Goal: Information Seeking & Learning: Learn about a topic

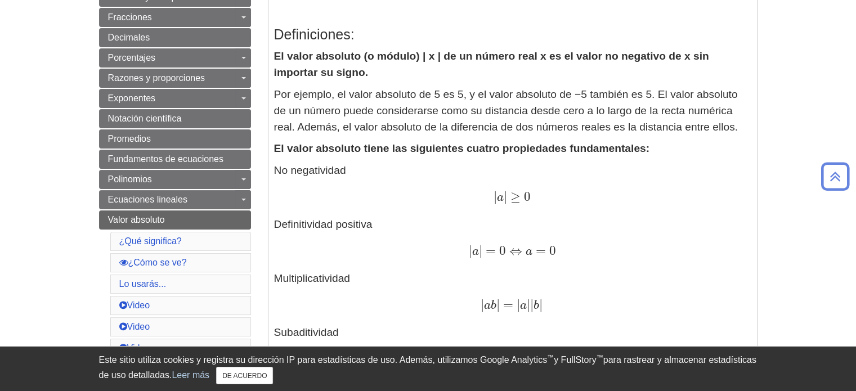
scroll to position [243, 0]
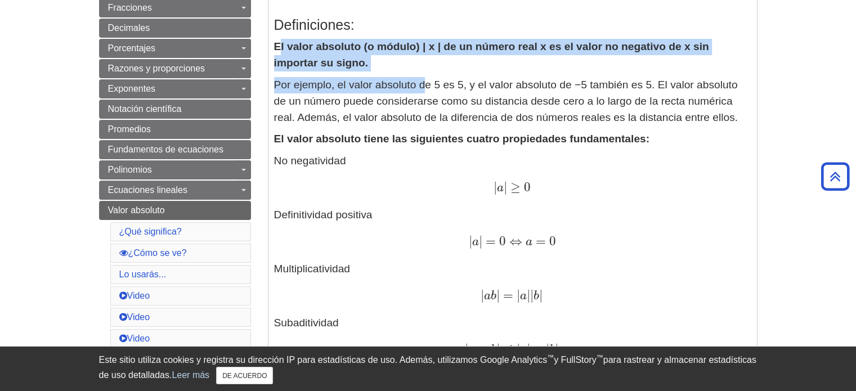
drag, startPoint x: 277, startPoint y: 46, endPoint x: 398, endPoint y: 76, distance: 124.6
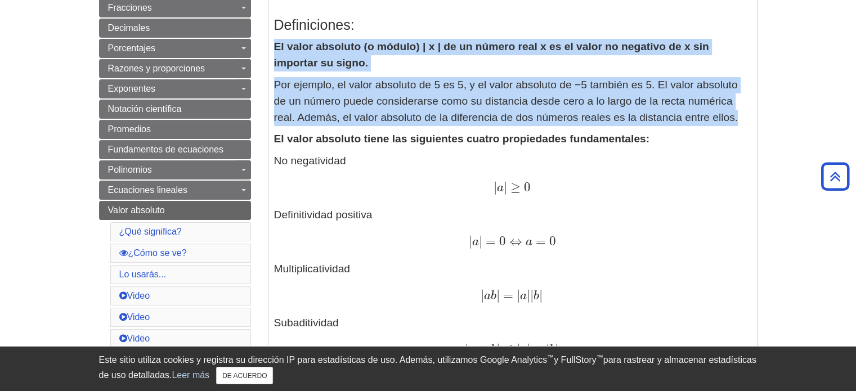
drag, startPoint x: 273, startPoint y: 45, endPoint x: 746, endPoint y: 114, distance: 478.1
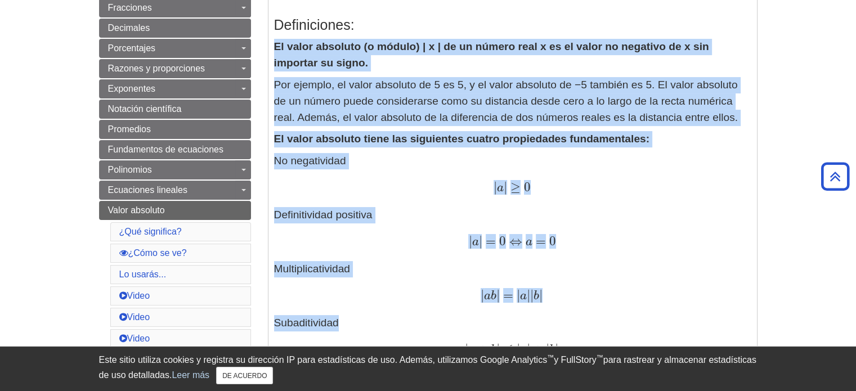
drag, startPoint x: 271, startPoint y: 44, endPoint x: 671, endPoint y: 309, distance: 479.3
copy div "El valor absoluto (o módulo) | x | de un número real x es el valor no negativo …"
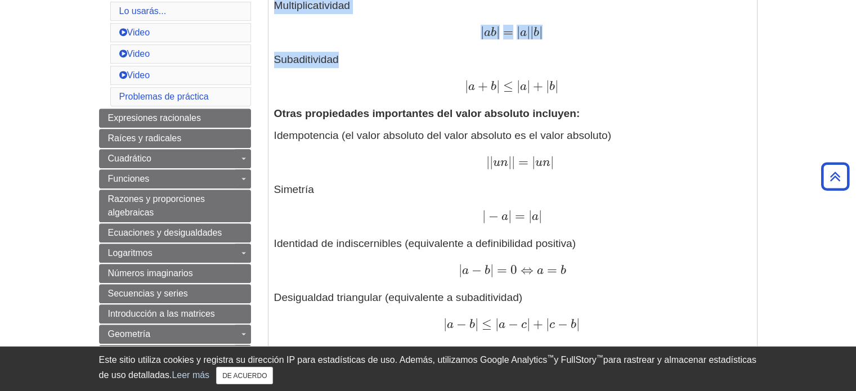
scroll to position [496, 0]
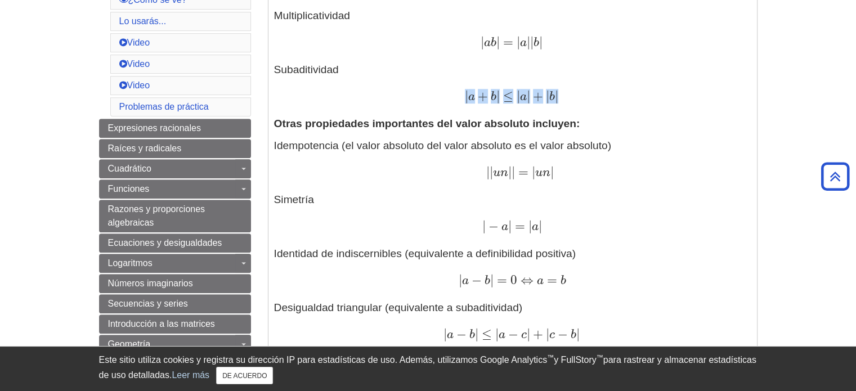
drag, startPoint x: 466, startPoint y: 97, endPoint x: 604, endPoint y: 98, distance: 137.8
click at [604, 98] on div "| a + b | ≤ | a | + | b | | a + b | ≤ | a | + | b |" at bounding box center [512, 97] width 477 height 16
drag, startPoint x: 604, startPoint y: 98, endPoint x: 591, endPoint y: 96, distance: 13.2
click at [558, 96] on font "|" at bounding box center [556, 95] width 3 height 15
drag, startPoint x: 591, startPoint y: 96, endPoint x: 466, endPoint y: 96, distance: 124.9
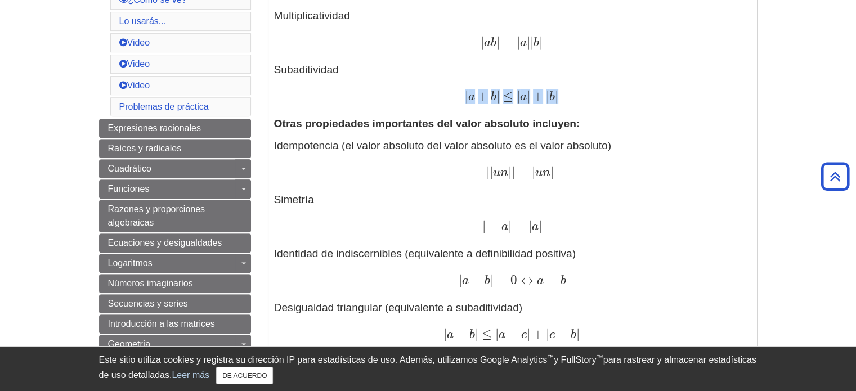
click at [466, 96] on span "| a + b | ≤ | a | + | b |" at bounding box center [511, 95] width 93 height 15
click at [466, 96] on font "|" at bounding box center [466, 95] width 3 height 15
drag, startPoint x: 464, startPoint y: 93, endPoint x: 627, endPoint y: 92, distance: 163.7
click at [627, 92] on div "| a + b | ≤ | a | + | b | | a + b | ≤ | a | + | b |" at bounding box center [512, 97] width 477 height 16
drag, startPoint x: 627, startPoint y: 92, endPoint x: 584, endPoint y: 87, distance: 43.1
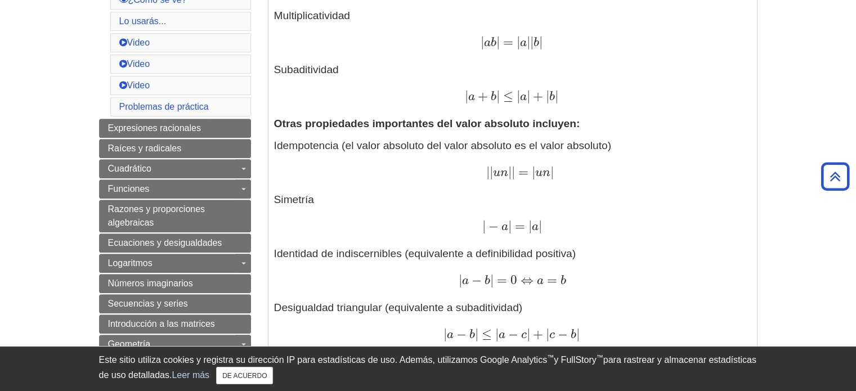
click at [584, 87] on p "No negatividad | a | ≥ 0 | a | ≥ 0 Definitividad positiva | a | = 0 ⇔ a = 0 | a…" at bounding box center [512, 2] width 477 height 205
drag, startPoint x: 596, startPoint y: 96, endPoint x: 463, endPoint y: 100, distance: 132.8
click at [463, 100] on div "| a + b | ≤ | a | + | b | | a + b | ≤ | a | + | b |" at bounding box center [512, 97] width 477 height 16
drag, startPoint x: 463, startPoint y: 100, endPoint x: 424, endPoint y: 83, distance: 43.1
click at [424, 83] on p "No negatividad | a | ≥ 0 | a | ≥ 0 Definitividad positiva | a | = 0 ⇔ a = 0 | a…" at bounding box center [512, 2] width 477 height 205
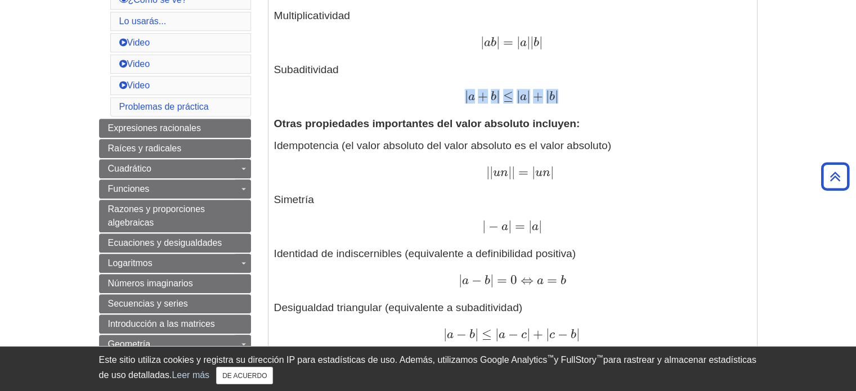
drag, startPoint x: 463, startPoint y: 98, endPoint x: 602, endPoint y: 102, distance: 139.6
click at [602, 102] on div "| a + b | ≤ | a | + | b | | a + b | ≤ | a | + | b |" at bounding box center [512, 97] width 477 height 16
drag, startPoint x: 602, startPoint y: 102, endPoint x: 451, endPoint y: 96, distance: 151.5
click at [451, 96] on div "| a + b | ≤ | a | + | b | | a + b | ≤ | a | + | b |" at bounding box center [512, 97] width 477 height 16
click at [479, 94] on span "+" at bounding box center [481, 95] width 13 height 15
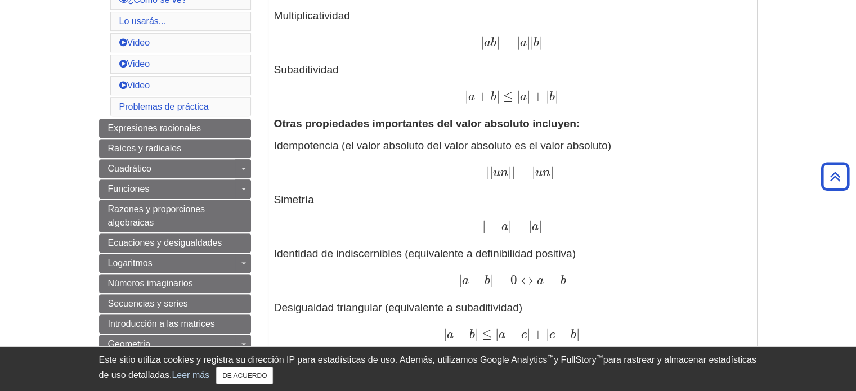
drag, startPoint x: 271, startPoint y: 71, endPoint x: 591, endPoint y: 100, distance: 321.9
click at [591, 100] on div "Definiciones: El valor absoluto (o módulo) | x | de un número real x es el valo…" at bounding box center [512, 207] width 488 height 920
click at [520, 98] on font "|" at bounding box center [517, 95] width 3 height 15
drag, startPoint x: 465, startPoint y: 96, endPoint x: 604, endPoint y: 95, distance: 139.0
click at [604, 95] on div "| a + b | ≤ | a | + | b | | a + b | ≤ | a | + | b |" at bounding box center [512, 97] width 477 height 16
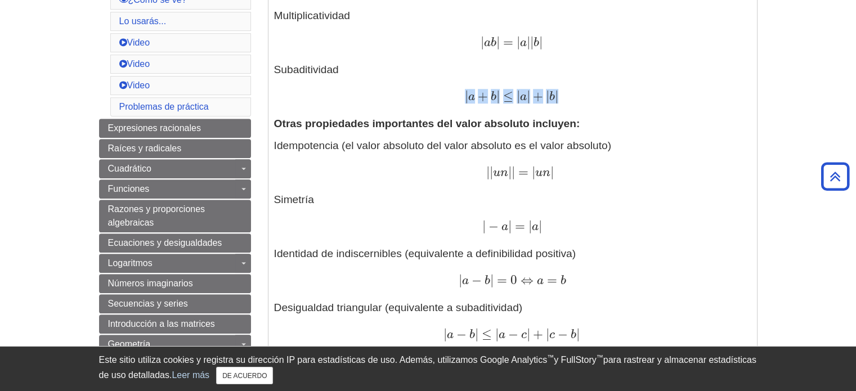
click at [530, 96] on font "|" at bounding box center [528, 95] width 3 height 15
drag, startPoint x: 595, startPoint y: 96, endPoint x: 455, endPoint y: 96, distance: 140.1
click at [455, 96] on div "| a + b | ≤ | a | + | b | | a + b | ≤ | a | + | b |" at bounding box center [512, 97] width 477 height 16
drag, startPoint x: 455, startPoint y: 96, endPoint x: 526, endPoint y: 65, distance: 77.3
click at [526, 65] on p "No negatividad | a | ≥ 0 | a | ≥ 0 Definitividad positiva | a | = 0 ⇔ a = 0 | a…" at bounding box center [512, 2] width 477 height 205
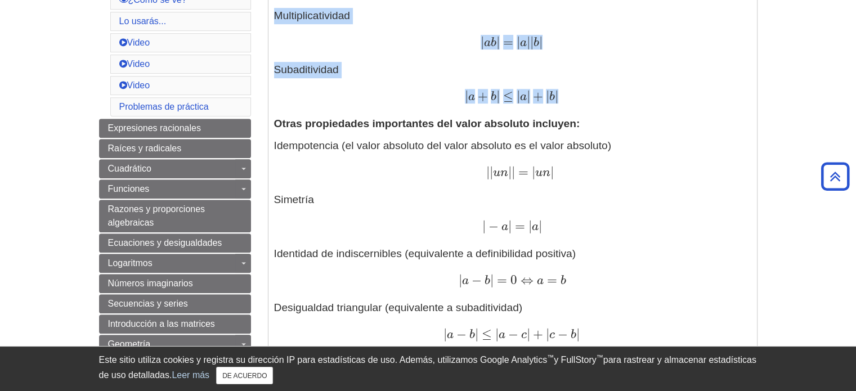
drag, startPoint x: 275, startPoint y: 22, endPoint x: 602, endPoint y: 97, distance: 336.5
click at [602, 97] on p "No negatividad | a | ≥ 0 | a | ≥ 0 Definitividad positiva | a | = 0 ⇔ a = 0 | a…" at bounding box center [512, 2] width 477 height 205
copy p "Multiplicatividad | a b | = | a | | b | | a b | = | a | | b | Subaditividad | a…"
